Goal: Task Accomplishment & Management: Manage account settings

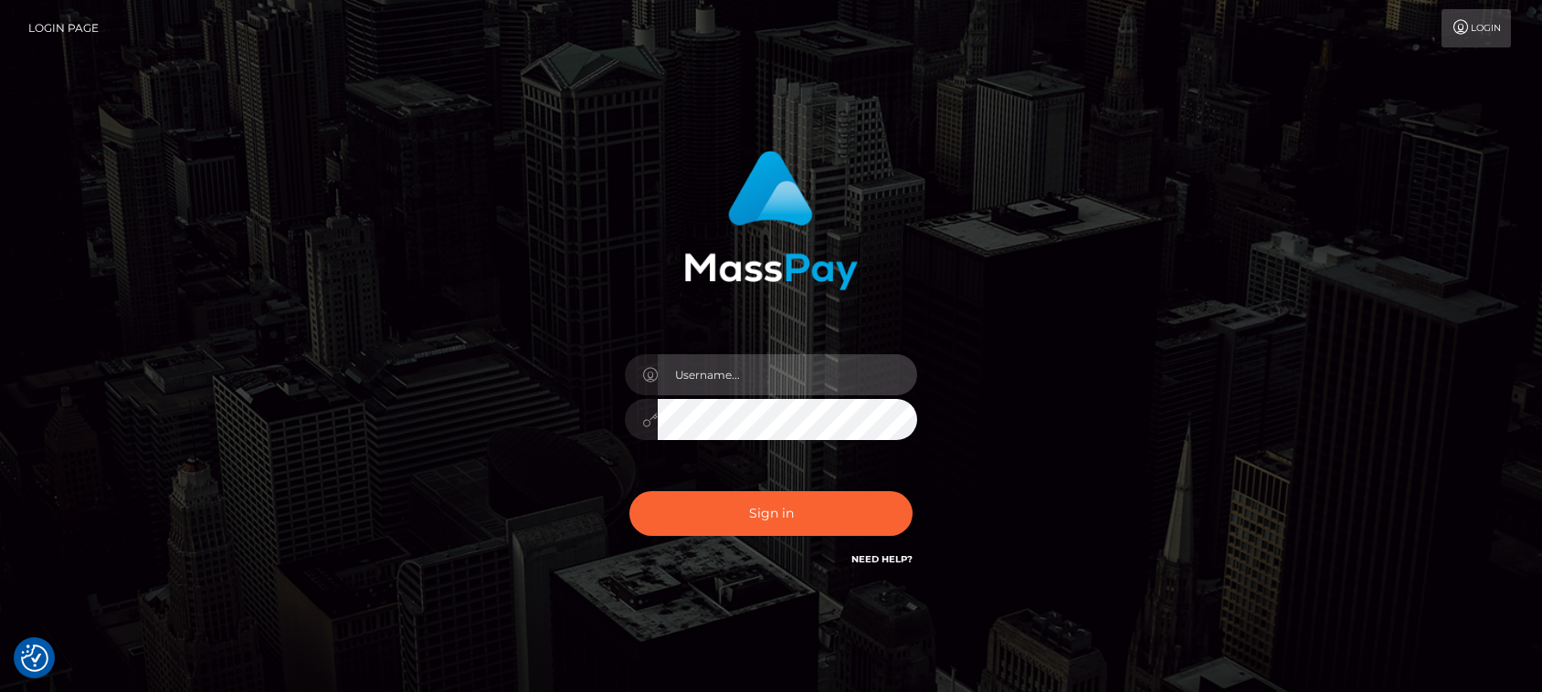
click at [788, 389] on input "text" at bounding box center [787, 374] width 259 height 41
type input "chrestak98@gmail.com"
click at [629, 492] on button "Sign in" at bounding box center [770, 514] width 283 height 45
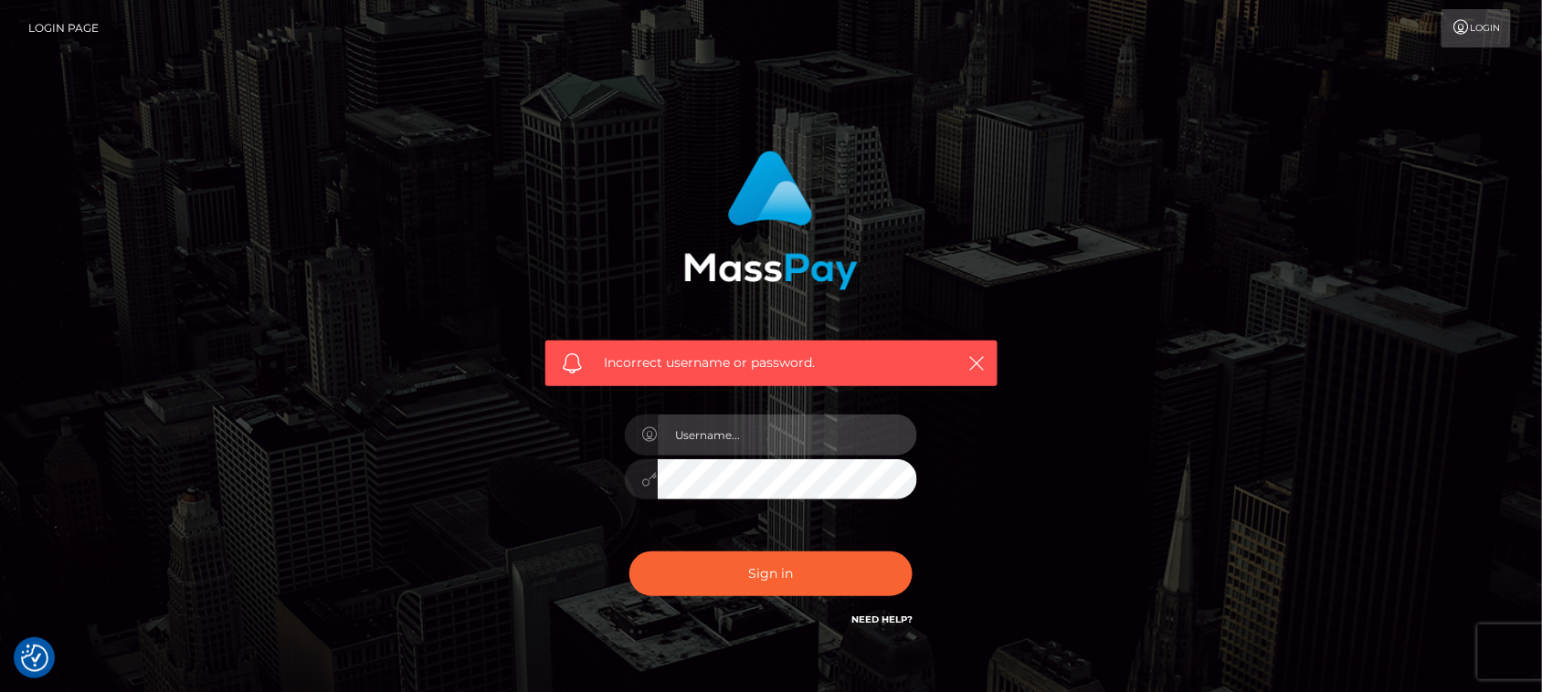
drag, startPoint x: 0, startPoint y: 0, endPoint x: 845, endPoint y: 420, distance: 943.8
click at [845, 420] on input "text" at bounding box center [787, 435] width 259 height 41
click at [855, 426] on input "[EMAIL_ADDRESS][DOMAIN_NAME]" at bounding box center [787, 435] width 259 height 41
type input "[EMAIL_ADDRESS][DOMAIN_NAME]"
click at [629, 552] on button "Sign in" at bounding box center [770, 574] width 283 height 45
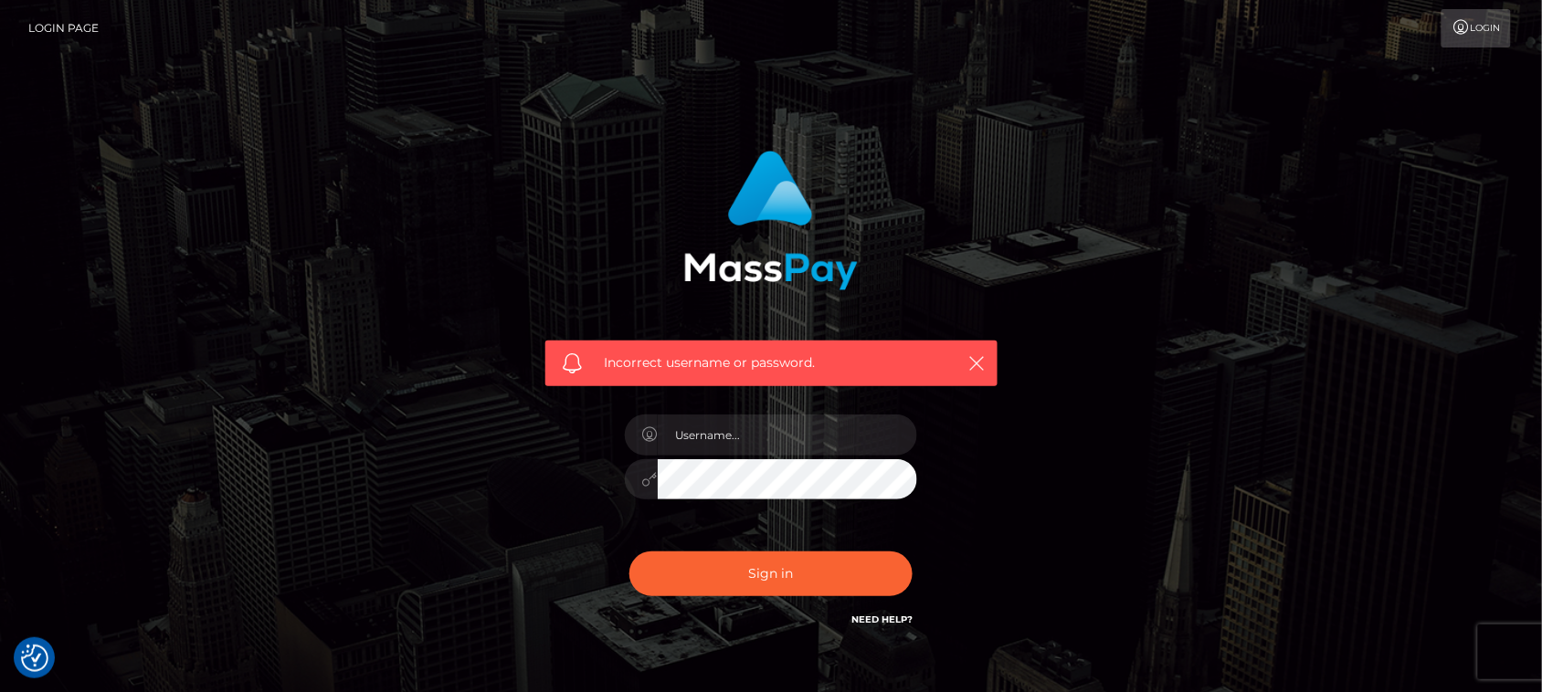
click at [884, 614] on link "Need Help?" at bounding box center [881, 620] width 61 height 12
click at [708, 440] on input "text" at bounding box center [787, 435] width 259 height 41
type input "[EMAIL_ADDRESS][DOMAIN_NAME]"
click at [1474, 32] on link "Login" at bounding box center [1476, 28] width 69 height 38
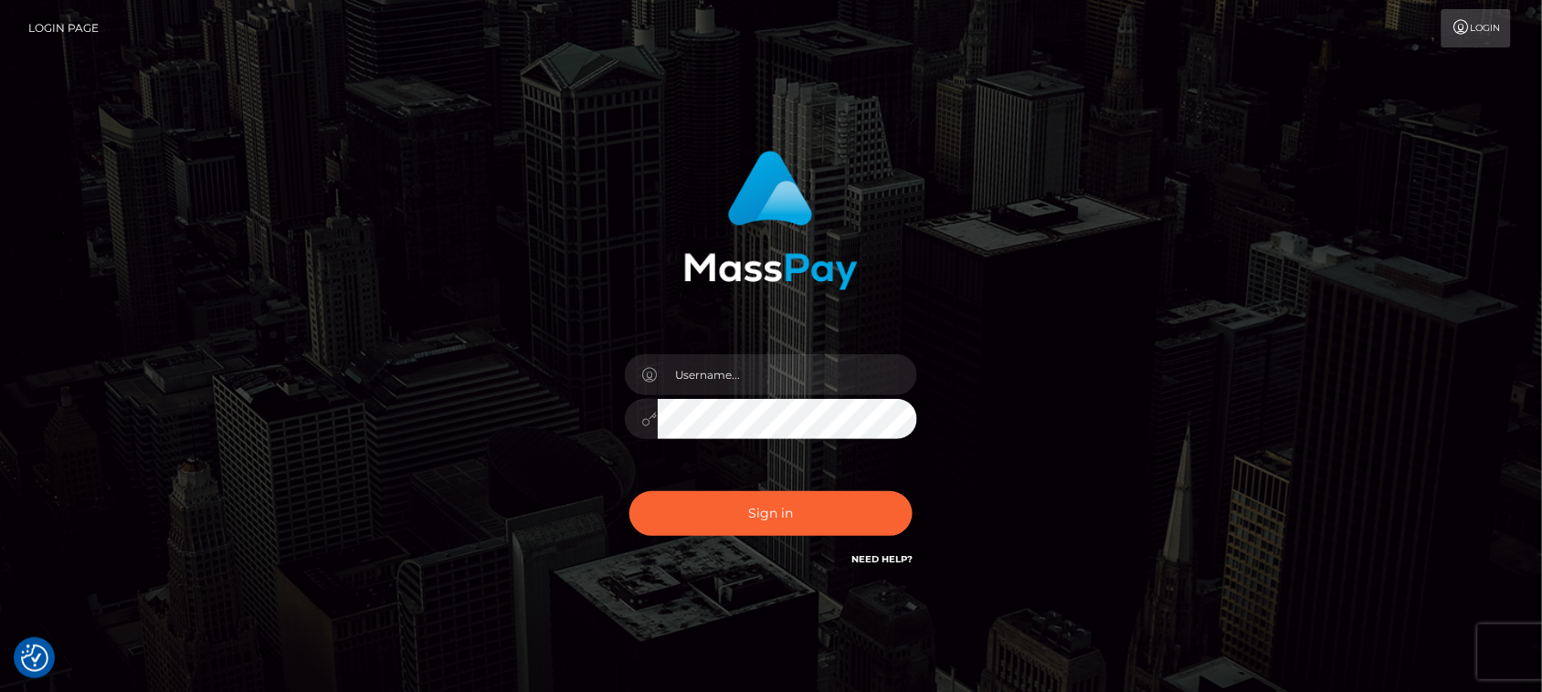
click at [822, 352] on div at bounding box center [771, 411] width 320 height 140
click at [813, 370] on input "text" at bounding box center [787, 374] width 259 height 41
type input "chrestak98"
click at [629, 492] on button "Sign in" at bounding box center [770, 514] width 283 height 45
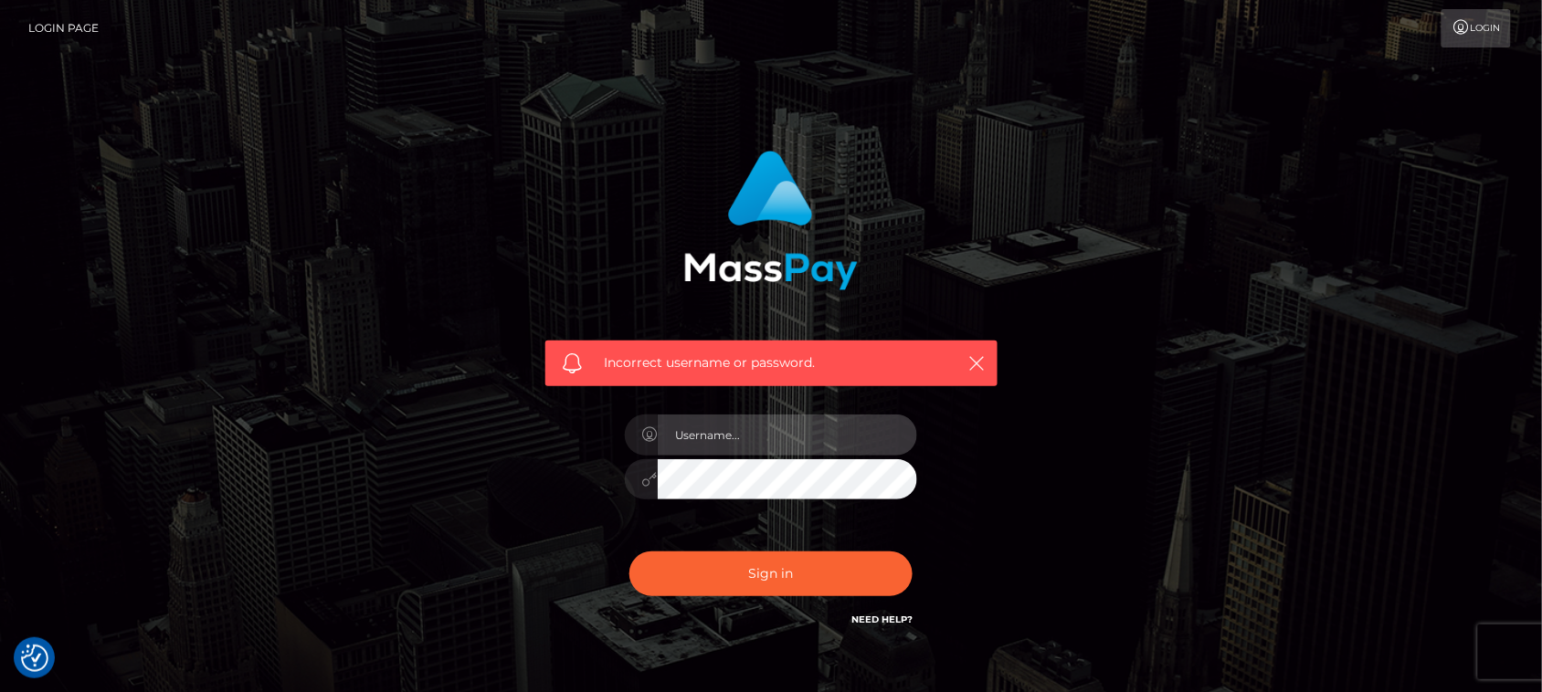
click at [767, 435] on input "text" at bounding box center [787, 435] width 259 height 41
type input "[EMAIL_ADDRESS][DOMAIN_NAME]"
click at [629, 552] on button "Sign in" at bounding box center [770, 574] width 283 height 45
